Goal: Information Seeking & Learning: Learn about a topic

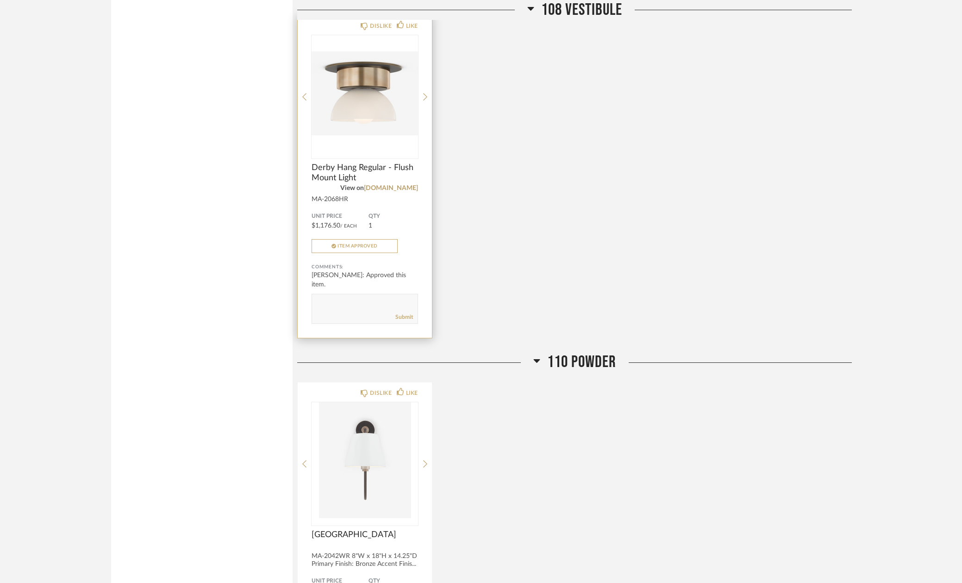
scroll to position [911, 0]
click at [426, 102] on div at bounding box center [425, 97] width 4 height 123
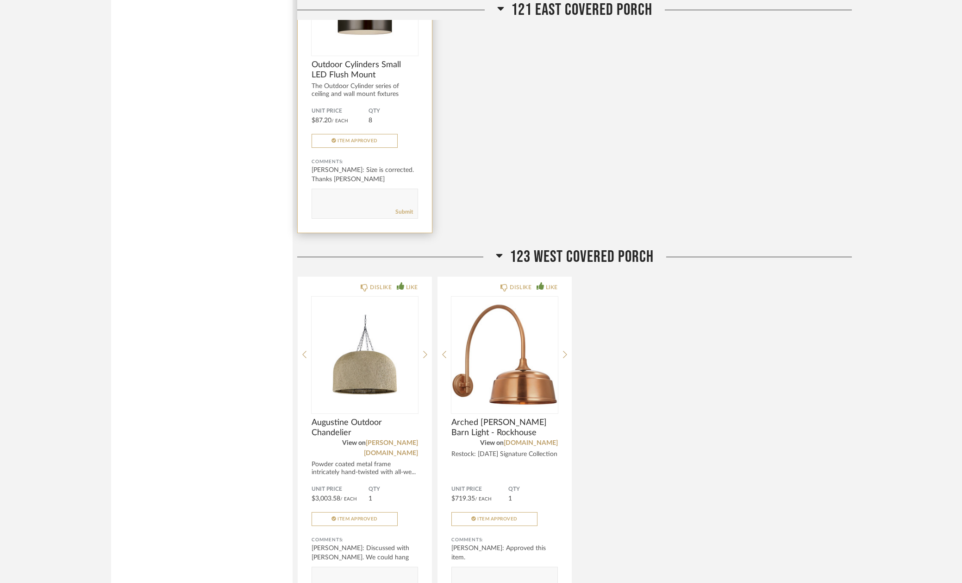
scroll to position [2359, 0]
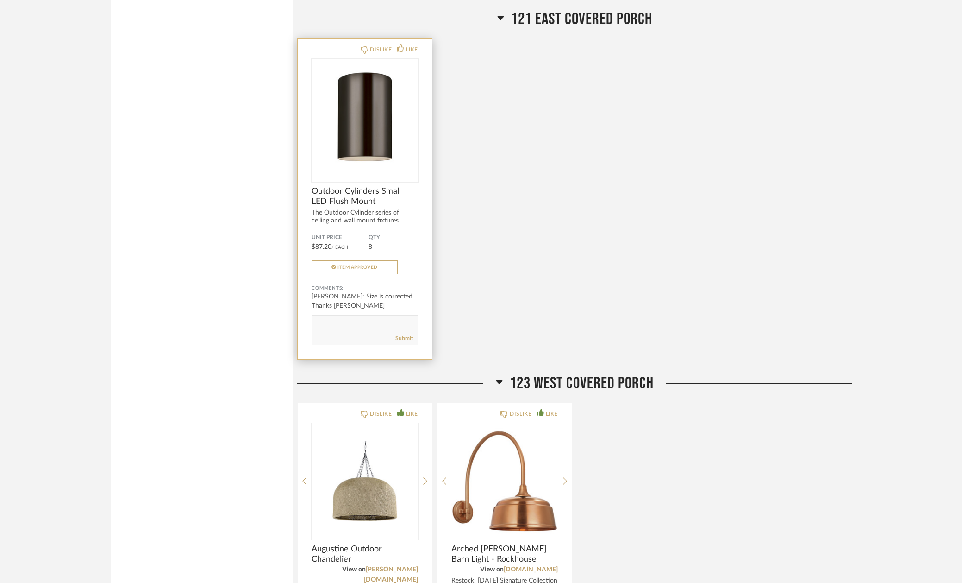
click at [364, 119] on img "0" at bounding box center [365, 117] width 107 height 116
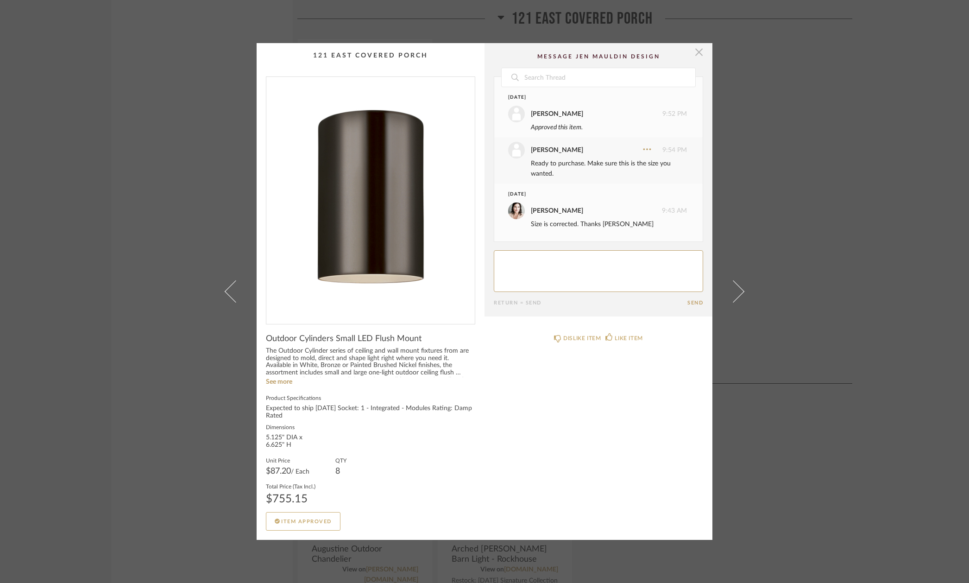
click at [642, 56] on span "button" at bounding box center [699, 52] width 19 height 19
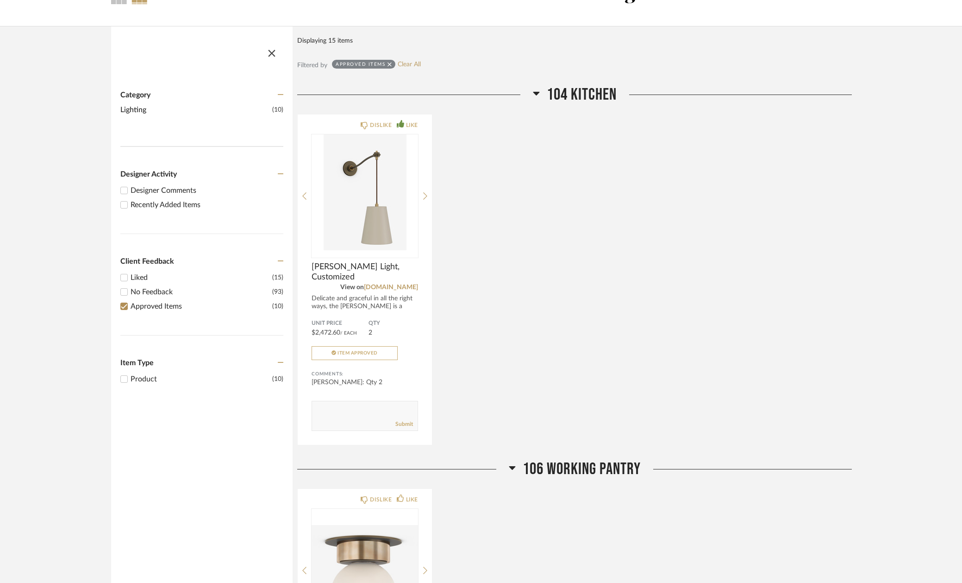
scroll to position [92, 0]
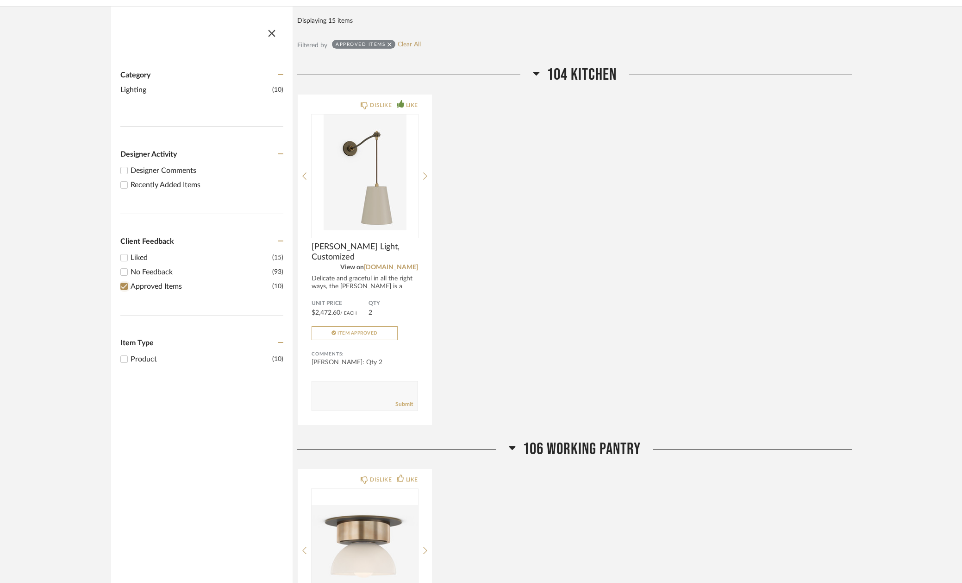
click at [123, 287] on input "Approved Items (10)" at bounding box center [124, 286] width 11 height 11
checkbox input "false"
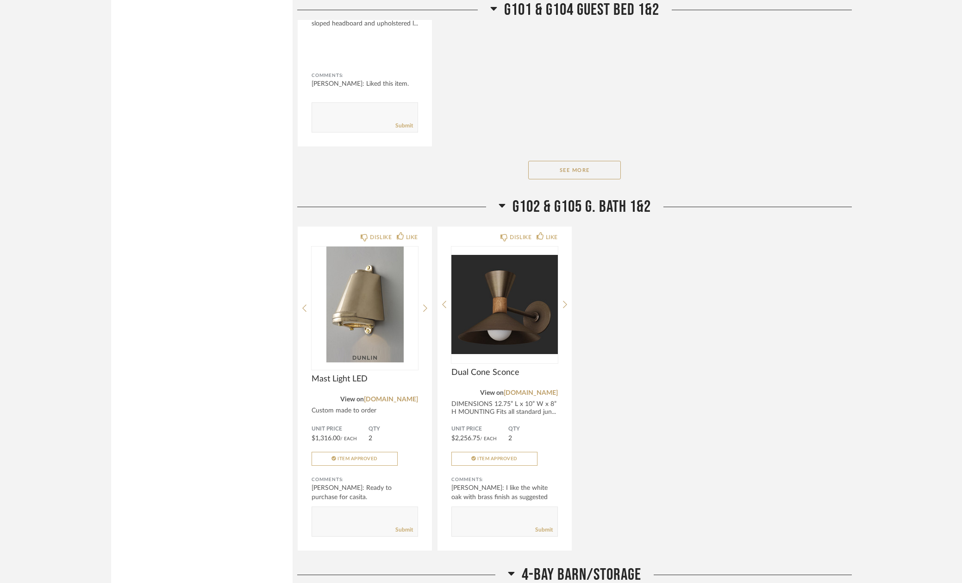
scroll to position [7659, 0]
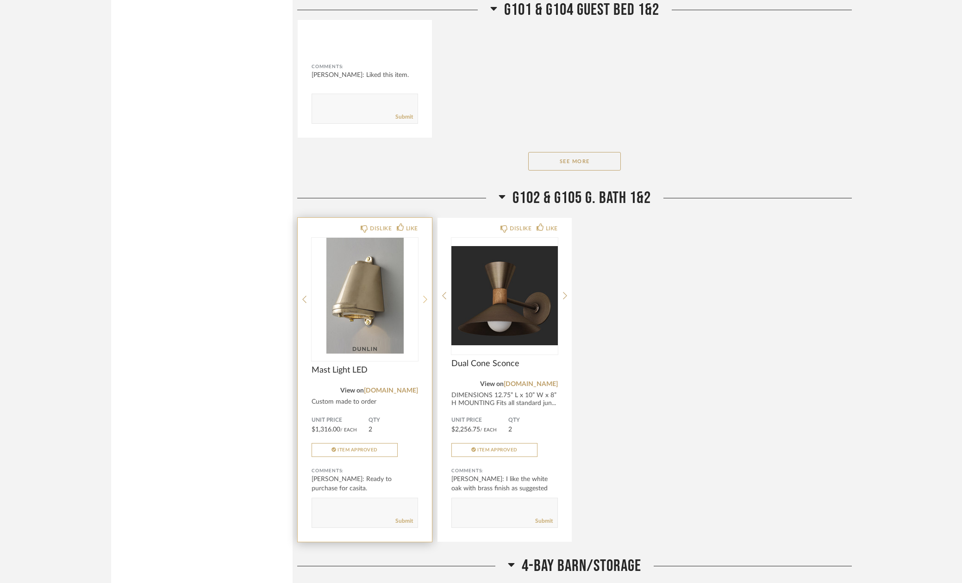
click at [425, 295] on icon at bounding box center [425, 299] width 4 height 8
click at [424, 295] on icon at bounding box center [425, 299] width 4 height 8
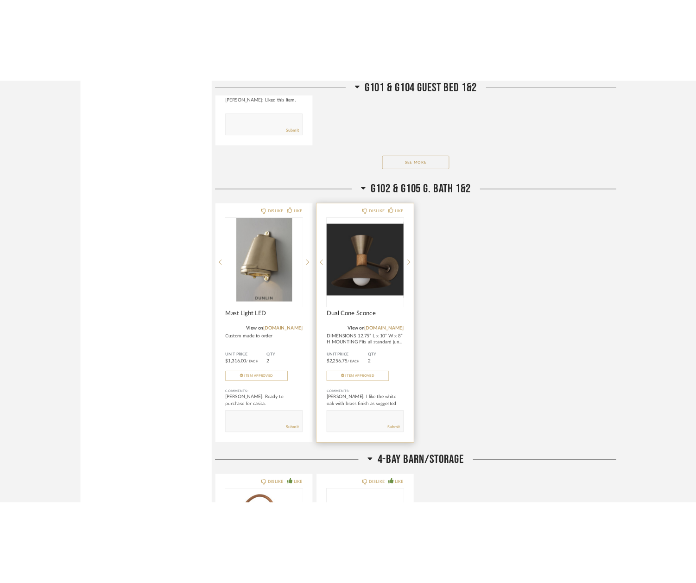
scroll to position [7707, 0]
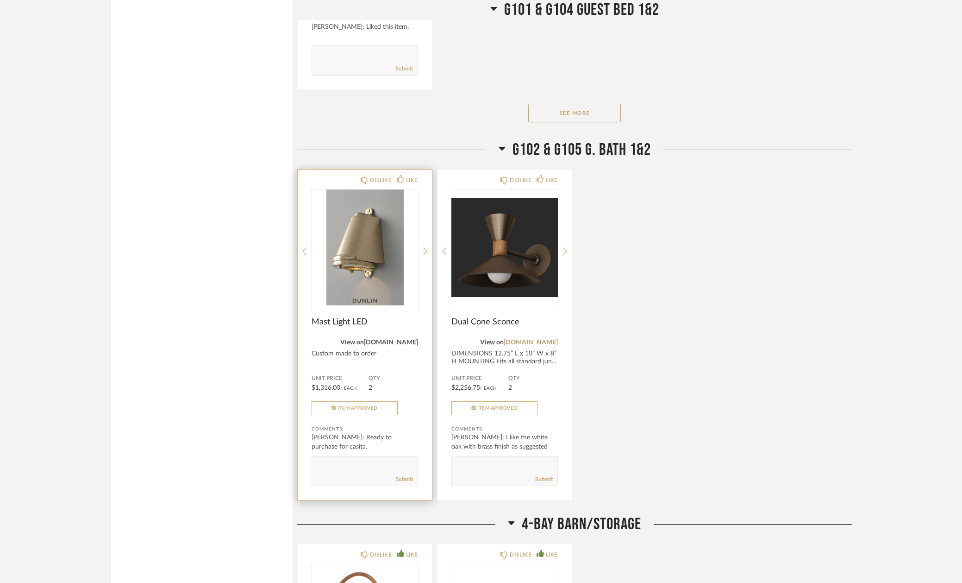
click at [399, 339] on link "[DOMAIN_NAME]" at bounding box center [391, 342] width 54 height 6
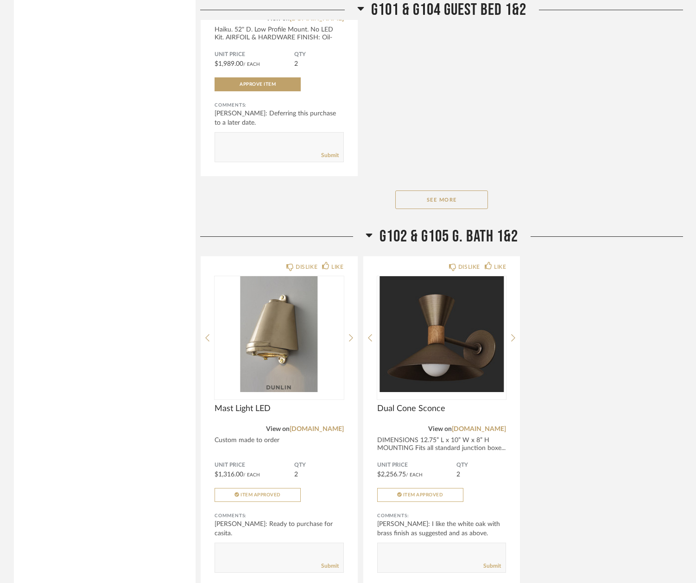
scroll to position [8057, 0]
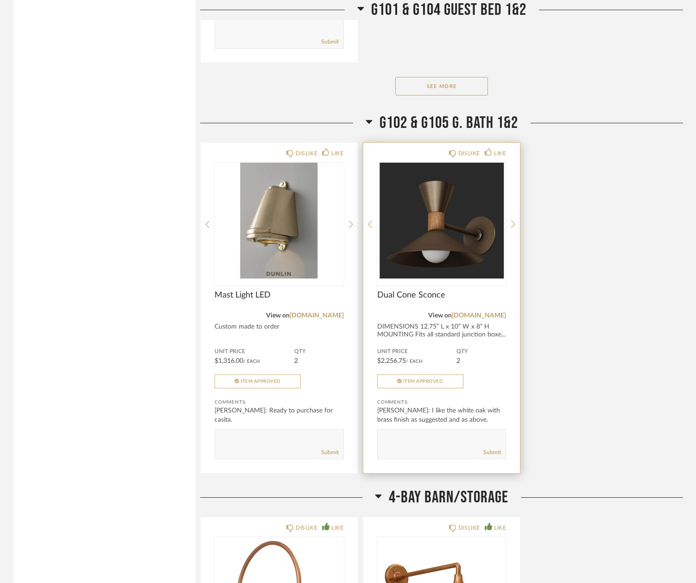
click at [409, 163] on img "0" at bounding box center [441, 221] width 129 height 116
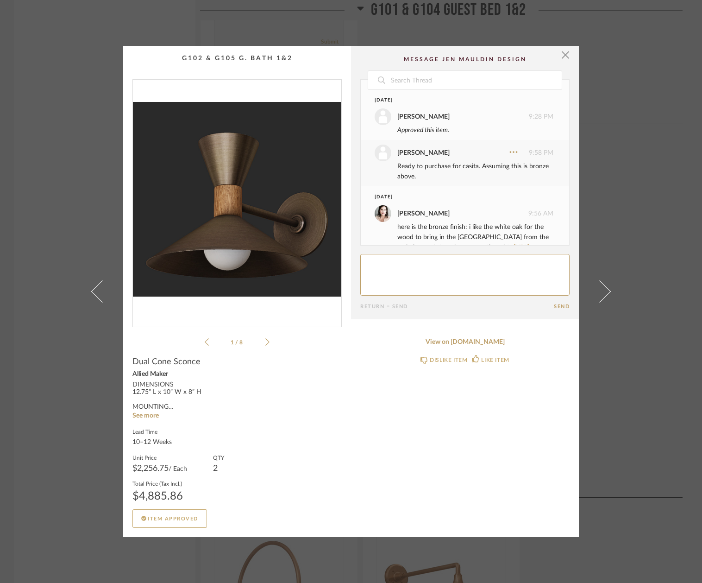
scroll to position [424, 0]
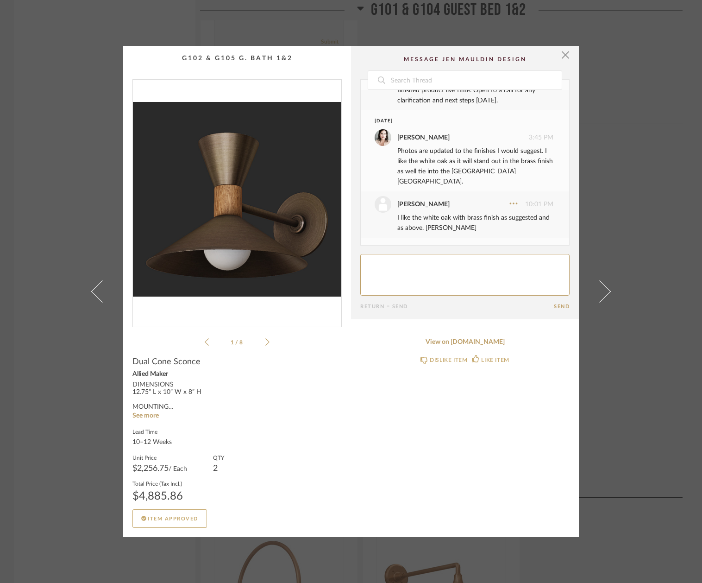
click at [631, 132] on div "× 1 / 8 Date [DATE] [PERSON_NAME] 9:28 PM Approved this item. [PERSON_NAME] 9:5…" at bounding box center [351, 291] width 702 height 583
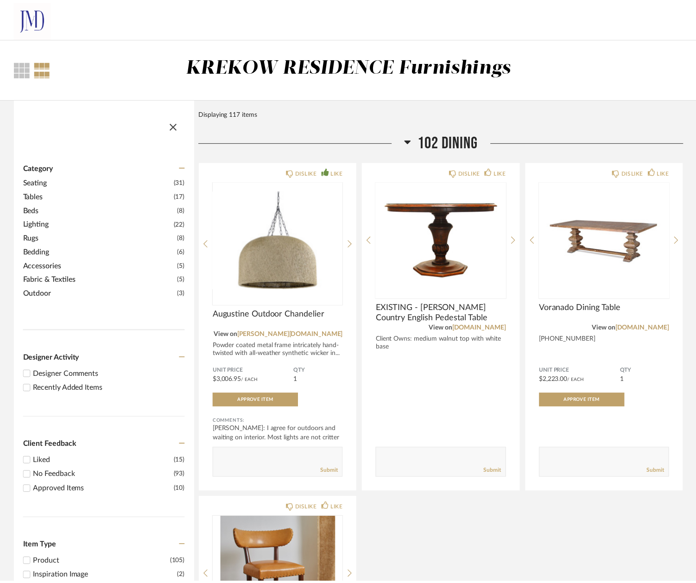
scroll to position [8057, 0]
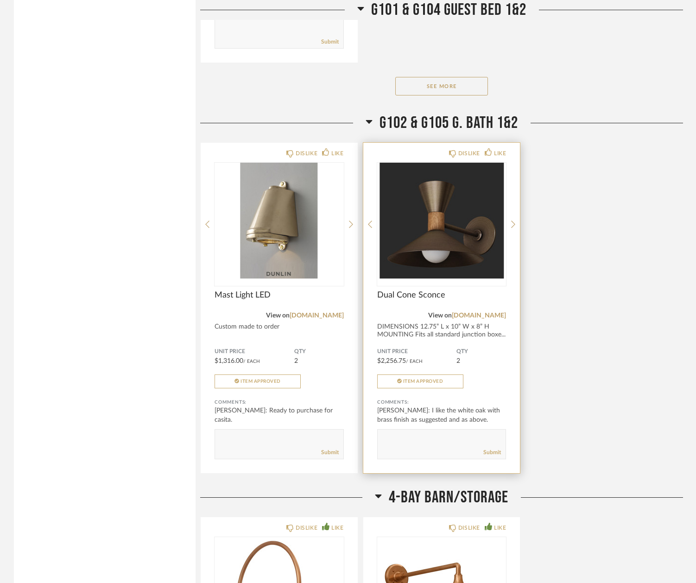
click at [468, 163] on img "0" at bounding box center [441, 221] width 129 height 116
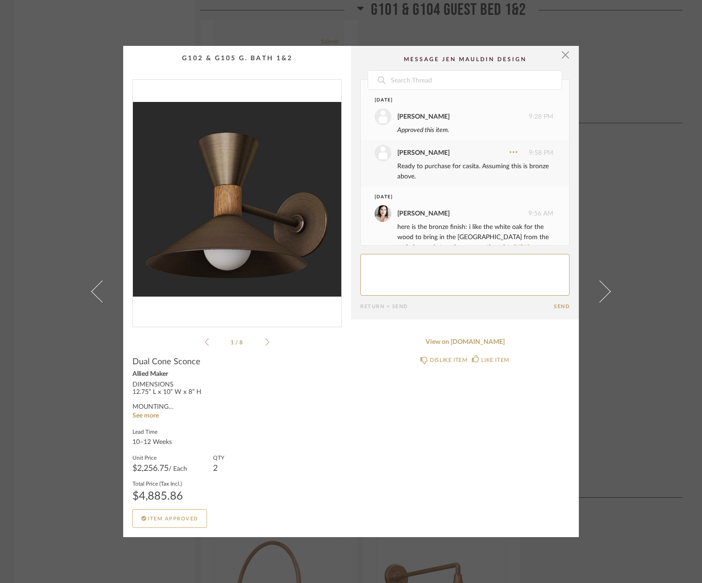
scroll to position [424, 0]
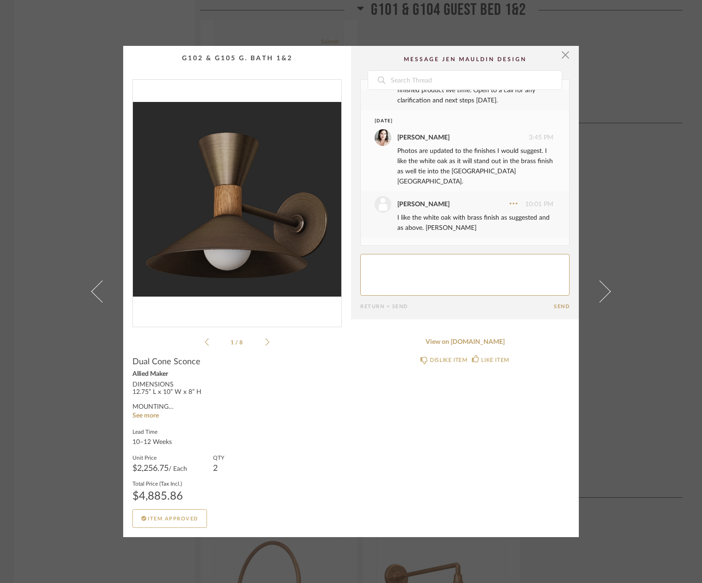
drag, startPoint x: 70, startPoint y: 119, endPoint x: 100, endPoint y: 112, distance: 30.5
click at [69, 119] on div "× 1 / 8 Date [DATE] [PERSON_NAME] 9:28 PM Approved this item. [PERSON_NAME] 9:5…" at bounding box center [351, 291] width 702 height 583
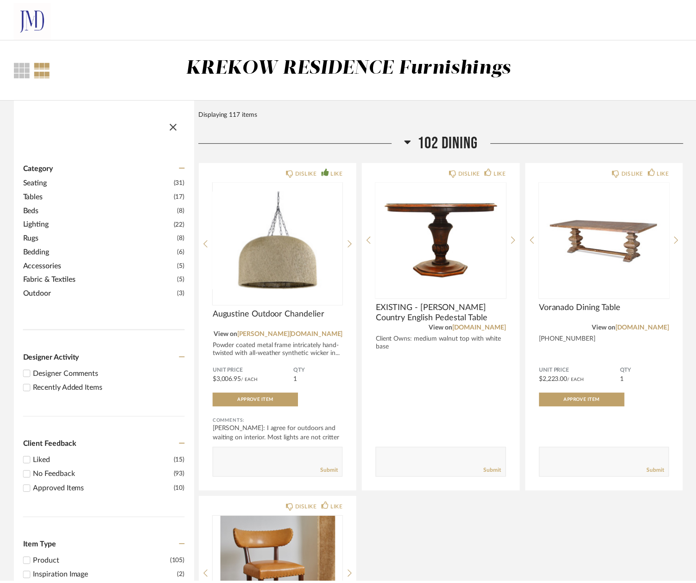
scroll to position [8057, 0]
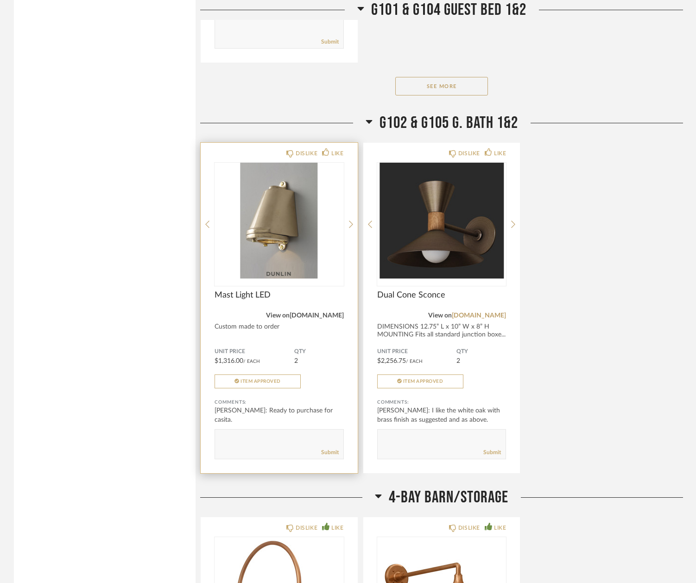
click at [320, 312] on link "[DOMAIN_NAME]" at bounding box center [316, 315] width 54 height 6
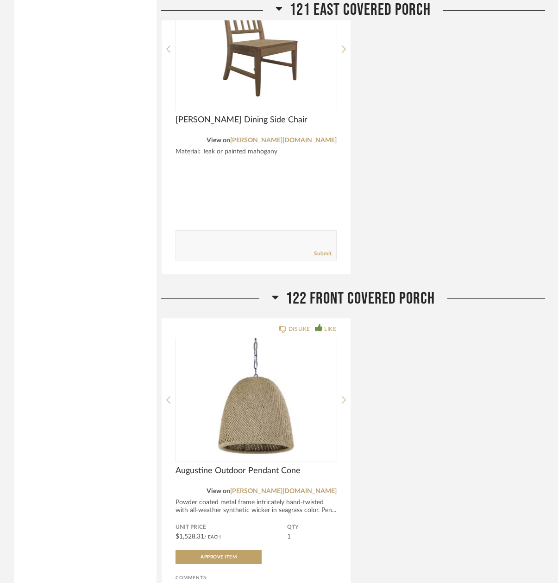
scroll to position [6660, 0]
